Goal: Information Seeking & Learning: Check status

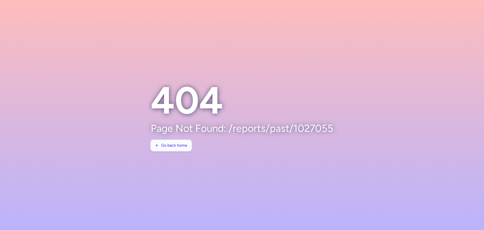
click at [169, 149] on button "Go back home" at bounding box center [171, 145] width 41 height 11
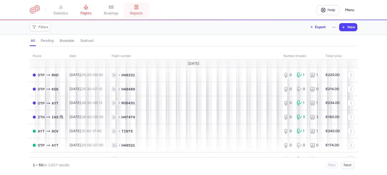
click at [132, 11] on link "reports" at bounding box center [136, 10] width 25 height 11
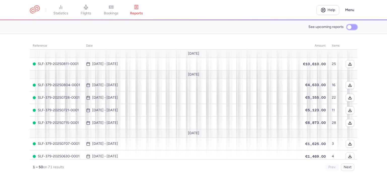
click at [355, 28] on input "See upcoming reports" at bounding box center [352, 26] width 11 height 5
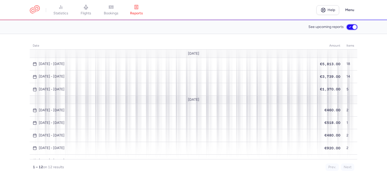
click at [356, 25] on input "See upcoming reports" at bounding box center [352, 26] width 11 height 5
checkbox input "false"
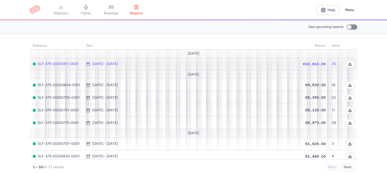
click at [336, 64] on td "25" at bounding box center [336, 64] width 14 height 13
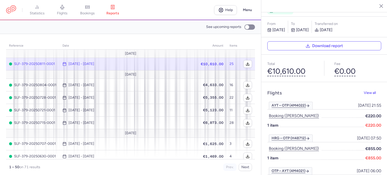
scroll to position [25, 0]
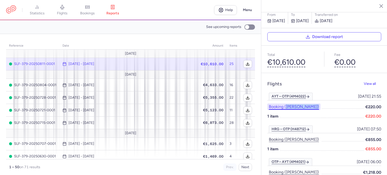
drag, startPoint x: 339, startPoint y: 95, endPoint x: 286, endPoint y: 95, distance: 52.5
click at [286, 104] on li "Booking (oana mihaela nicolae) €220.00" at bounding box center [325, 107] width 114 height 7
copy button "oana mihaela nicolae)"
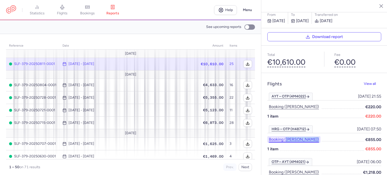
drag, startPoint x: 324, startPoint y: 127, endPoint x: 286, endPoint y: 130, distance: 38.0
click at [286, 136] on li "Booking (loredana emary) €855.00" at bounding box center [325, 139] width 114 height 7
copy button "loredana emary)"
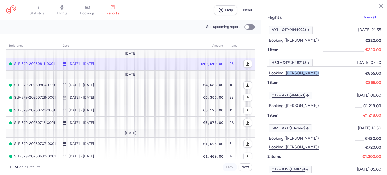
scroll to position [101, 0]
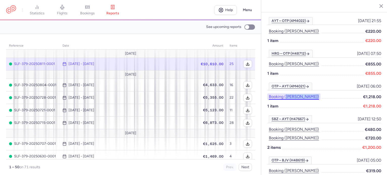
drag, startPoint x: 321, startPoint y: 87, endPoint x: 286, endPoint y: 87, distance: 34.3
click at [286, 94] on li "Booking (mitu iordana) €1,218.00" at bounding box center [325, 97] width 114 height 7
copy button "mitu iordana)"
drag, startPoint x: 324, startPoint y: 114, endPoint x: 285, endPoint y: 120, distance: 38.7
click at [285, 126] on li "Booking (ismail makine) €480.00" at bounding box center [325, 129] width 114 height 7
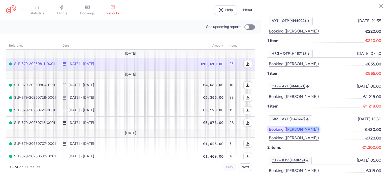
copy button "ismail makine)"
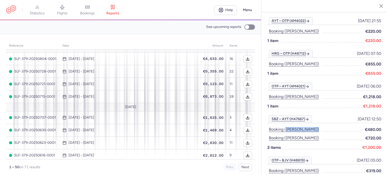
scroll to position [50, 0]
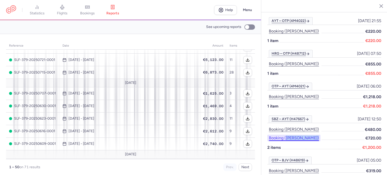
drag, startPoint x: 327, startPoint y: 126, endPoint x: 285, endPoint y: 129, distance: 41.2
copy button "mioara mioara)"
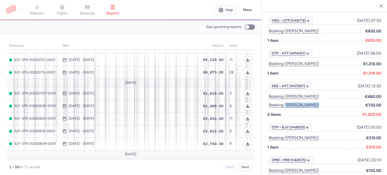
scroll to position [177, 0]
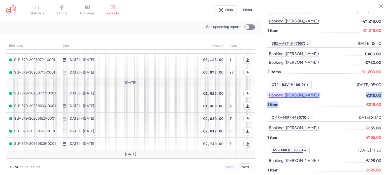
drag, startPoint x: 319, startPoint y: 87, endPoint x: 285, endPoint y: 86, distance: 33.5
click at [285, 114] on div "OTP – BJV (H48619) 2025-08-09, 05:00 2025-08-09, 05:00 Booking (maria irina tim…" at bounding box center [325, 130] width 114 height 33
click at [292, 102] on span at bounding box center [323, 105] width 86 height 6
drag, startPoint x: 328, startPoint y: 82, endPoint x: 286, endPoint y: 85, distance: 42.7
click at [286, 92] on li "Booking (maria irina timar) €319.00" at bounding box center [325, 95] width 114 height 7
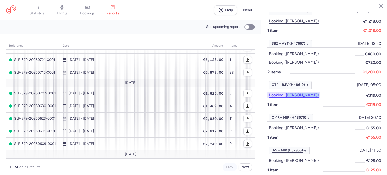
copy button "maria irina timar)"
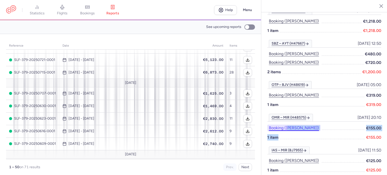
drag, startPoint x: 313, startPoint y: 120, endPoint x: 287, endPoint y: 117, distance: 25.7
click at [287, 147] on div "OMR – MIR (H48575) 2025-08-08, 20:10 2025-08-08, 20:10 Booking (touati hedi) €1…" at bounding box center [325, 163] width 114 height 33
click at [312, 147] on div "OMR – MIR (H48575) 2025-08-08, 20:10 2025-08-08, 20:10 Booking (touati hedi) €1…" at bounding box center [325, 163] width 114 height 33
drag, startPoint x: 313, startPoint y: 117, endPoint x: 286, endPoint y: 116, distance: 27.0
click at [286, 125] on li "Booking (touati hedi) €155.00" at bounding box center [325, 128] width 114 height 7
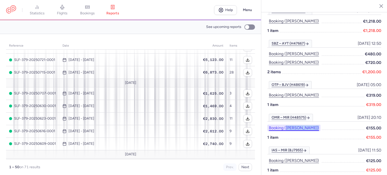
copy button "touati hedi)"
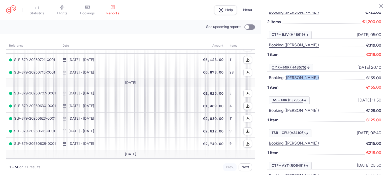
scroll to position [227, 0]
drag, startPoint x: 322, startPoint y: 101, endPoint x: 286, endPoint y: 100, distance: 35.6
click at [286, 107] on li "Booking (cristina chiric) €125.00" at bounding box center [325, 110] width 114 height 7
copy button "cristina chiric)"
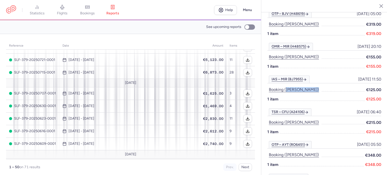
scroll to position [277, 0]
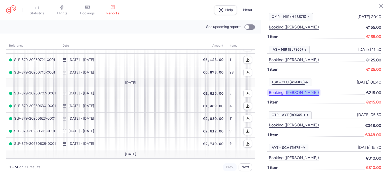
drag, startPoint x: 315, startPoint y: 83, endPoint x: 285, endPoint y: 82, distance: 29.8
click at [285, 90] on li "Booking (baha bishara) €215.00" at bounding box center [325, 93] width 114 height 7
copy button "baha bishara)"
drag, startPoint x: 340, startPoint y: 116, endPoint x: 287, endPoint y: 116, distance: 53.2
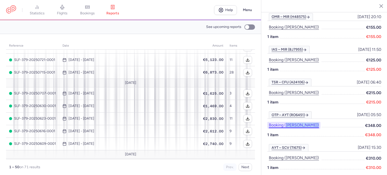
click at [287, 122] on li "Booking (ciprian chirnoaga) €348.00" at bounding box center [325, 125] width 114 height 7
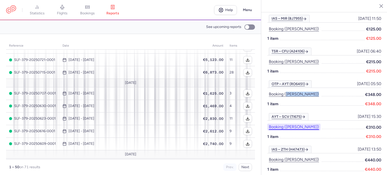
scroll to position [328, 0]
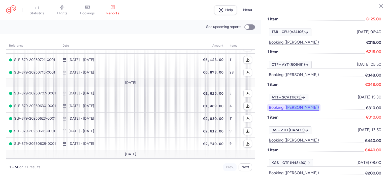
drag, startPoint x: 324, startPoint y: 99, endPoint x: 286, endPoint y: 98, distance: 37.9
click at [286, 104] on li "Booking (halyna stoleru) €310.00" at bounding box center [325, 107] width 114 height 7
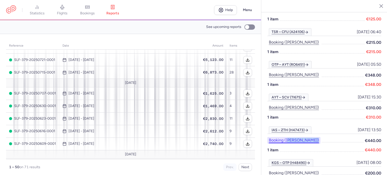
drag, startPoint x: 293, startPoint y: 131, endPoint x: 287, endPoint y: 132, distance: 6.1
click at [287, 137] on li "Booking (ionela brem) €440.00" at bounding box center [325, 140] width 114 height 7
click at [322, 137] on span at bounding box center [343, 140] width 42 height 7
drag, startPoint x: 311, startPoint y: 131, endPoint x: 285, endPoint y: 128, distance: 25.5
click at [285, 137] on li "Booking (ionela brem) €440.00" at bounding box center [325, 140] width 114 height 7
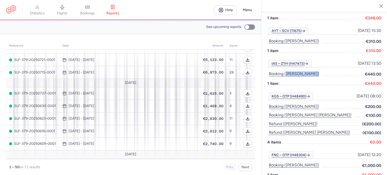
scroll to position [404, 0]
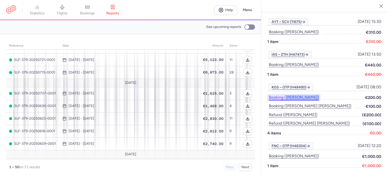
drag, startPoint x: 325, startPoint y: 86, endPoint x: 286, endPoint y: 88, distance: 38.9
click at [286, 94] on li "Booking (cristian zaharescu) €200.00" at bounding box center [325, 97] width 114 height 7
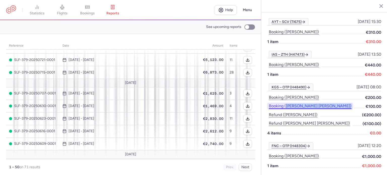
drag, startPoint x: 331, startPoint y: 96, endPoint x: 286, endPoint y: 98, distance: 45.2
click at [286, 112] on li "Booking (julita klaudia wlodkowska) €100.00" at bounding box center [325, 115] width 114 height 7
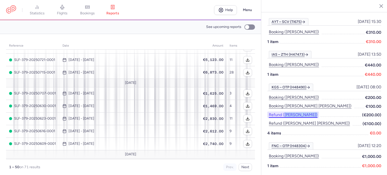
drag, startPoint x: 326, startPoint y: 104, endPoint x: 284, endPoint y: 105, distance: 41.6
click at [284, 120] on li "Refund (cristian zaharescu) (€200.00)" at bounding box center [325, 123] width 114 height 7
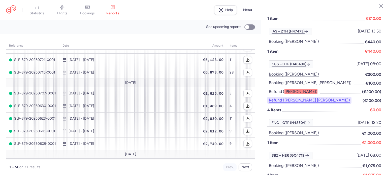
scroll to position [454, 0]
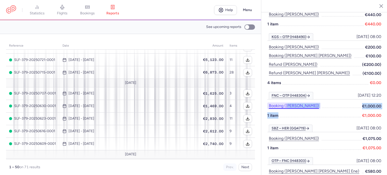
drag, startPoint x: 313, startPoint y: 96, endPoint x: 291, endPoint y: 96, distance: 22.2
click at [290, 125] on div "FNC – OTP (H48304) 2025-08-06, 12:20 2025-08-06, 12:20 Booking (marian potolea)…" at bounding box center [325, 141] width 114 height 33
click at [299, 125] on div "FNC – OTP (H48304) 2025-08-06, 12:20 2025-08-06, 12:20 Booking (marian potolea)…" at bounding box center [325, 141] width 114 height 33
click at [322, 103] on span at bounding box center [342, 106] width 40 height 7
drag, startPoint x: 326, startPoint y: 94, endPoint x: 287, endPoint y: 98, distance: 39.0
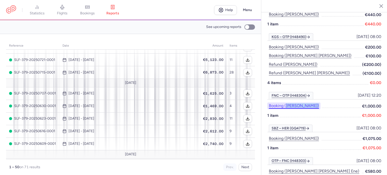
click at [287, 103] on li "Booking (marian potolea) €1,000.00" at bounding box center [325, 106] width 114 height 7
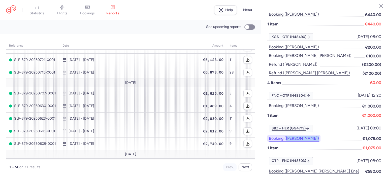
drag, startPoint x: 316, startPoint y: 128, endPoint x: 286, endPoint y: 128, distance: 29.8
click at [286, 135] on li "Booking (claudia pirvu) €1,075.00" at bounding box center [325, 138] width 114 height 7
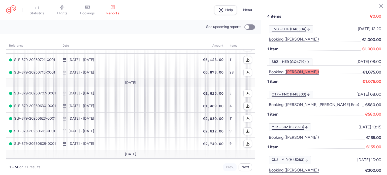
scroll to position [530, 0]
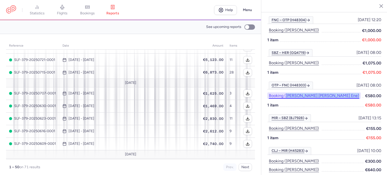
drag, startPoint x: 330, startPoint y: 84, endPoint x: 286, endPoint y: 88, distance: 43.3
click at [286, 93] on li "Booking (marina elisabeta ene) €580.00" at bounding box center [325, 96] width 114 height 7
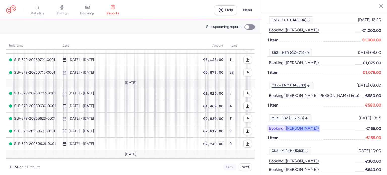
drag, startPoint x: 323, startPoint y: 118, endPoint x: 287, endPoint y: 118, distance: 35.8
click at [287, 125] on li "Booking (george citu) €155.00" at bounding box center [325, 128] width 114 height 7
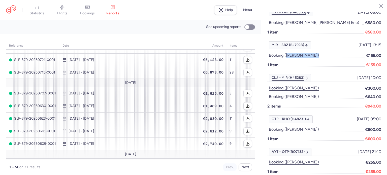
scroll to position [605, 0]
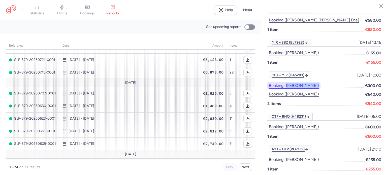
drag, startPoint x: 320, startPoint y: 73, endPoint x: 287, endPoint y: 77, distance: 33.5
click at [287, 82] on li "Booking (rahma braham) €300.00" at bounding box center [325, 85] width 114 height 7
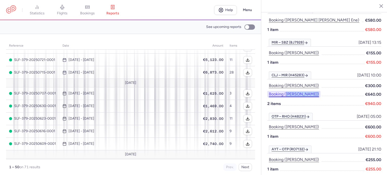
drag, startPoint x: 332, startPoint y: 81, endPoint x: 287, endPoint y: 87, distance: 45.4
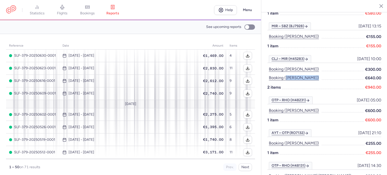
scroll to position [637, 0]
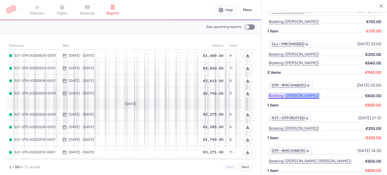
drag, startPoint x: 329, startPoint y: 85, endPoint x: 287, endPoint y: 86, distance: 42.1
click at [287, 93] on li "Booking (lyvya alyna preda) €600.00" at bounding box center [325, 96] width 114 height 7
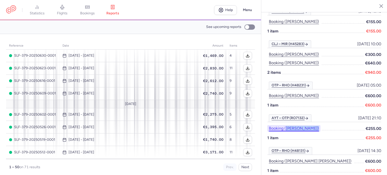
drag, startPoint x: 331, startPoint y: 117, endPoint x: 286, endPoint y: 118, distance: 44.4
click at [286, 125] on li "Booking (artiom samirean) €255.00" at bounding box center [325, 128] width 114 height 7
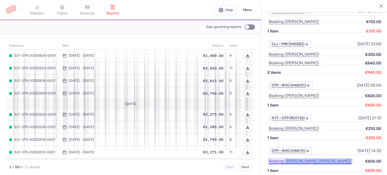
drag, startPoint x: 331, startPoint y: 154, endPoint x: 285, endPoint y: 153, distance: 45.4
click at [285, 158] on li "Booking (stefania oana mihai) €600.00" at bounding box center [325, 161] width 114 height 7
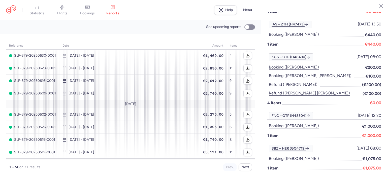
scroll to position [435, 0]
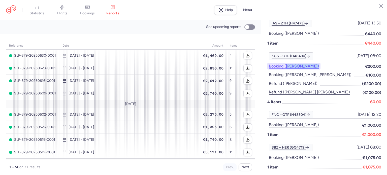
drag, startPoint x: 327, startPoint y: 55, endPoint x: 285, endPoint y: 56, distance: 41.4
click at [285, 63] on li "Booking (cristian zaharescu) €200.00" at bounding box center [325, 66] width 114 height 7
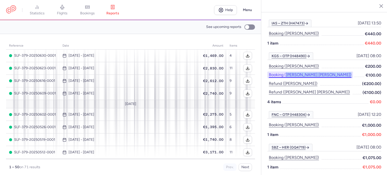
drag, startPoint x: 344, startPoint y: 65, endPoint x: 286, endPoint y: 64, distance: 58.0
click at [286, 80] on li "Booking (julita klaudia wlodkowska) €100.00" at bounding box center [325, 83] width 114 height 7
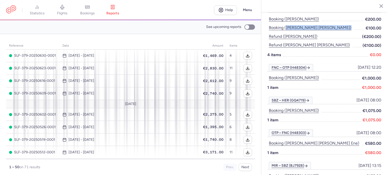
scroll to position [536, 0]
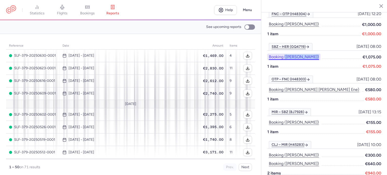
drag, startPoint x: 317, startPoint y: 47, endPoint x: 285, endPoint y: 47, distance: 32.0
click at [285, 54] on li "Booking (claudia pirvu) €1,075.00" at bounding box center [325, 57] width 114 height 7
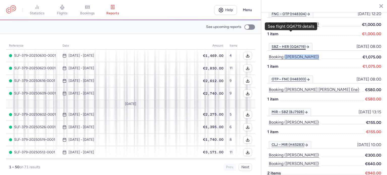
click at [308, 46] on polyline at bounding box center [308, 47] width 1 height 2
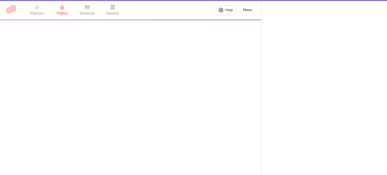
select select "days"
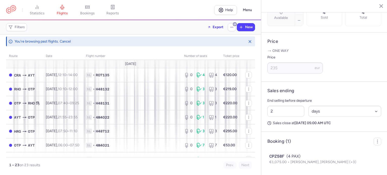
scroll to position [185, 0]
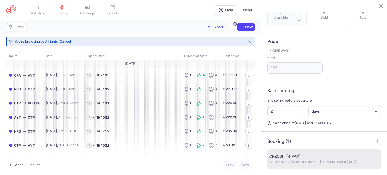
click at [289, 157] on div "CPZ58F (4 PAX)" at bounding box center [325, 157] width 110 height 6
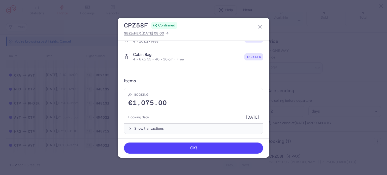
scroll to position [203, 0]
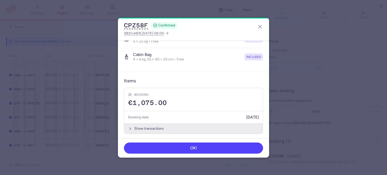
click at [209, 125] on button "Show transactions" at bounding box center [193, 129] width 139 height 10
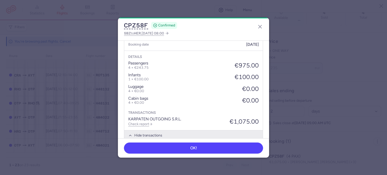
scroll to position [278, 0]
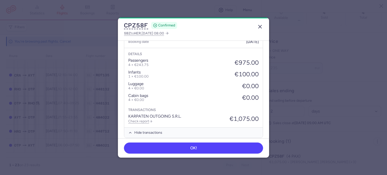
click at [261, 25] on icon "button" at bounding box center [260, 27] width 6 height 6
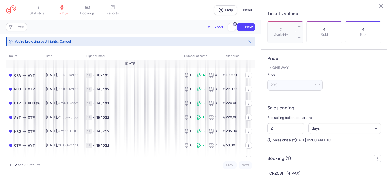
scroll to position [110, 0]
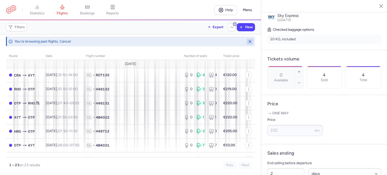
click at [251, 41] on line "button" at bounding box center [250, 42] width 2 height 2
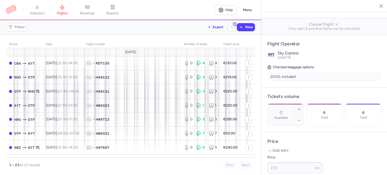
scroll to position [34, 0]
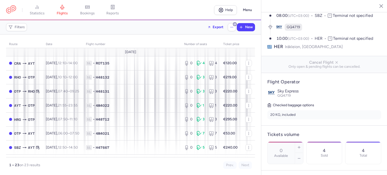
click at [377, 7] on icon "button" at bounding box center [377, 5] width 5 height 5
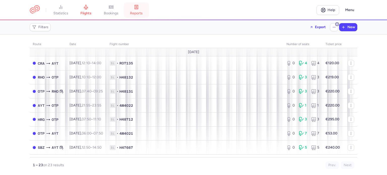
click at [137, 11] on span "reports" at bounding box center [136, 13] width 13 height 5
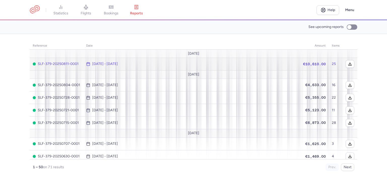
click at [325, 64] on td "€10,610.00" at bounding box center [314, 64] width 29 height 13
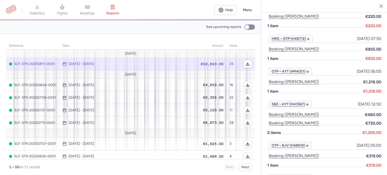
scroll to position [151, 0]
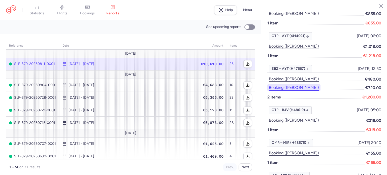
drag, startPoint x: 320, startPoint y: 76, endPoint x: 312, endPoint y: 77, distance: 8.1
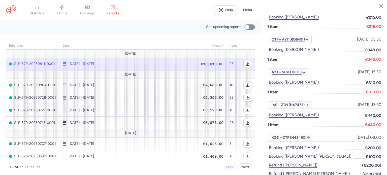
scroll to position [454, 0]
